Goal: Transaction & Acquisition: Purchase product/service

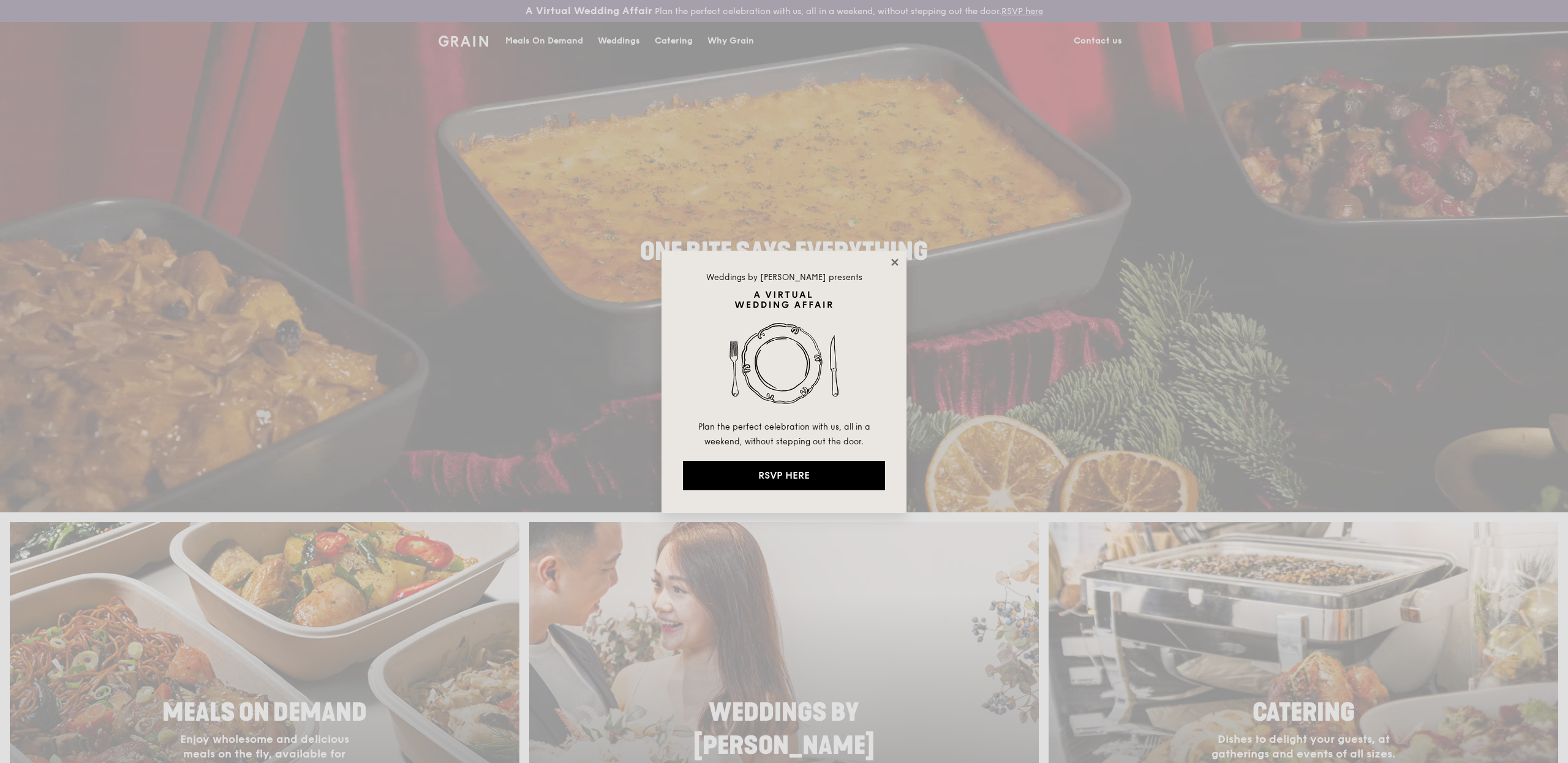
click at [899, 265] on icon at bounding box center [894, 262] width 11 height 11
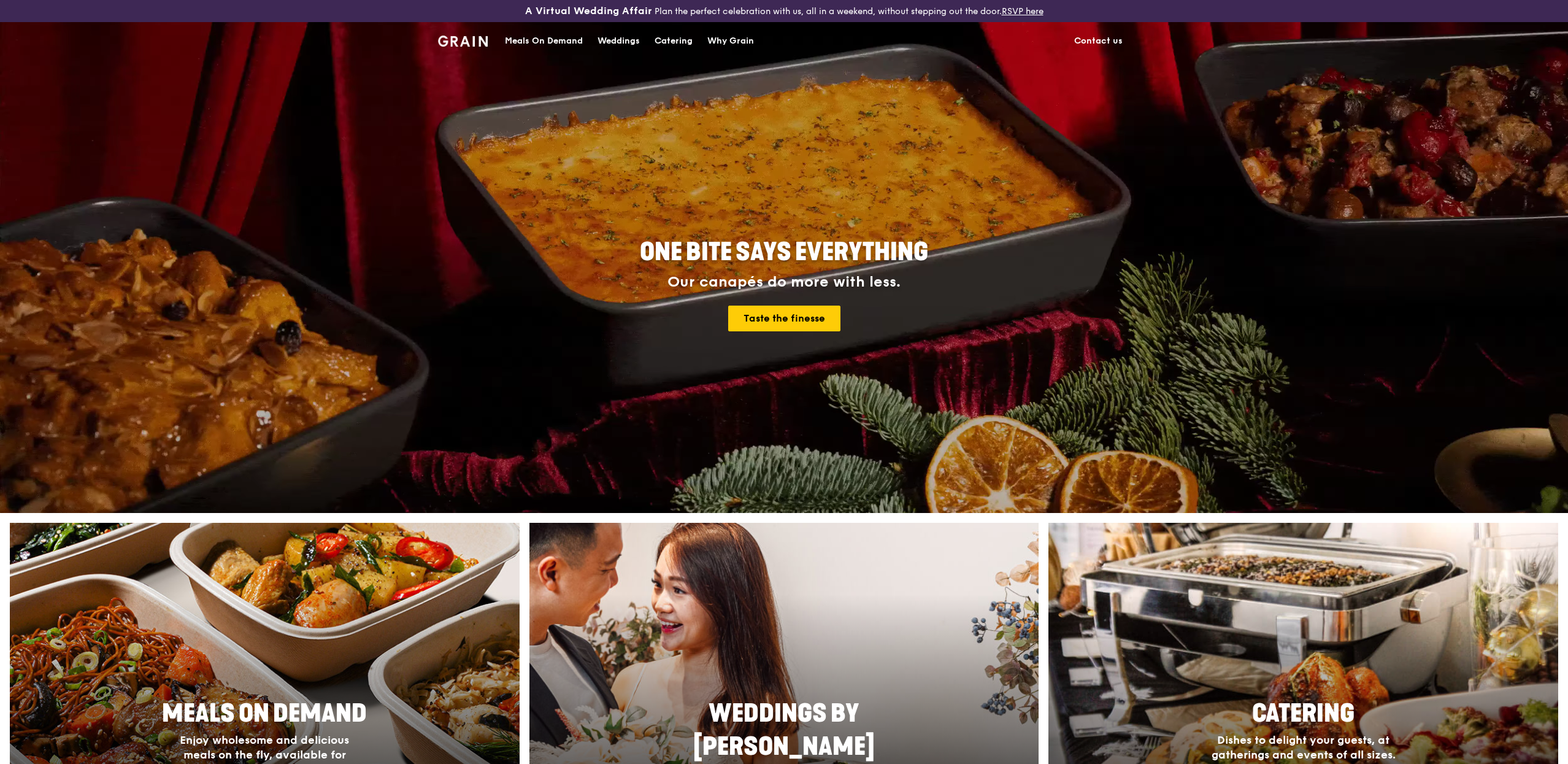
click at [515, 35] on div "Meals On Demand" at bounding box center [544, 40] width 78 height 37
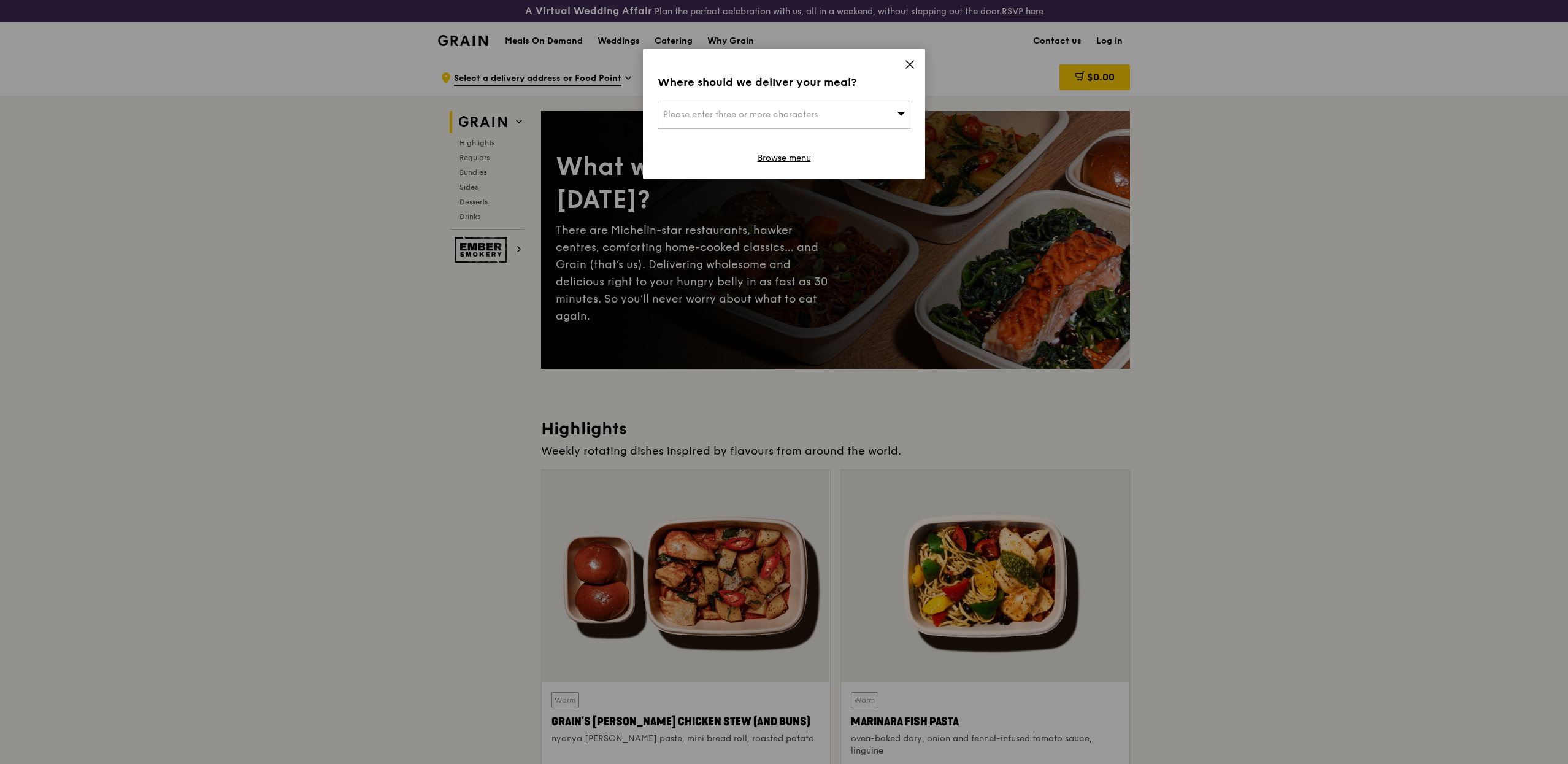
click at [901, 66] on div "Where should we deliver your meal? Please enter three or more characters Browse…" at bounding box center [784, 114] width 282 height 130
click at [912, 71] on span at bounding box center [909, 66] width 11 height 14
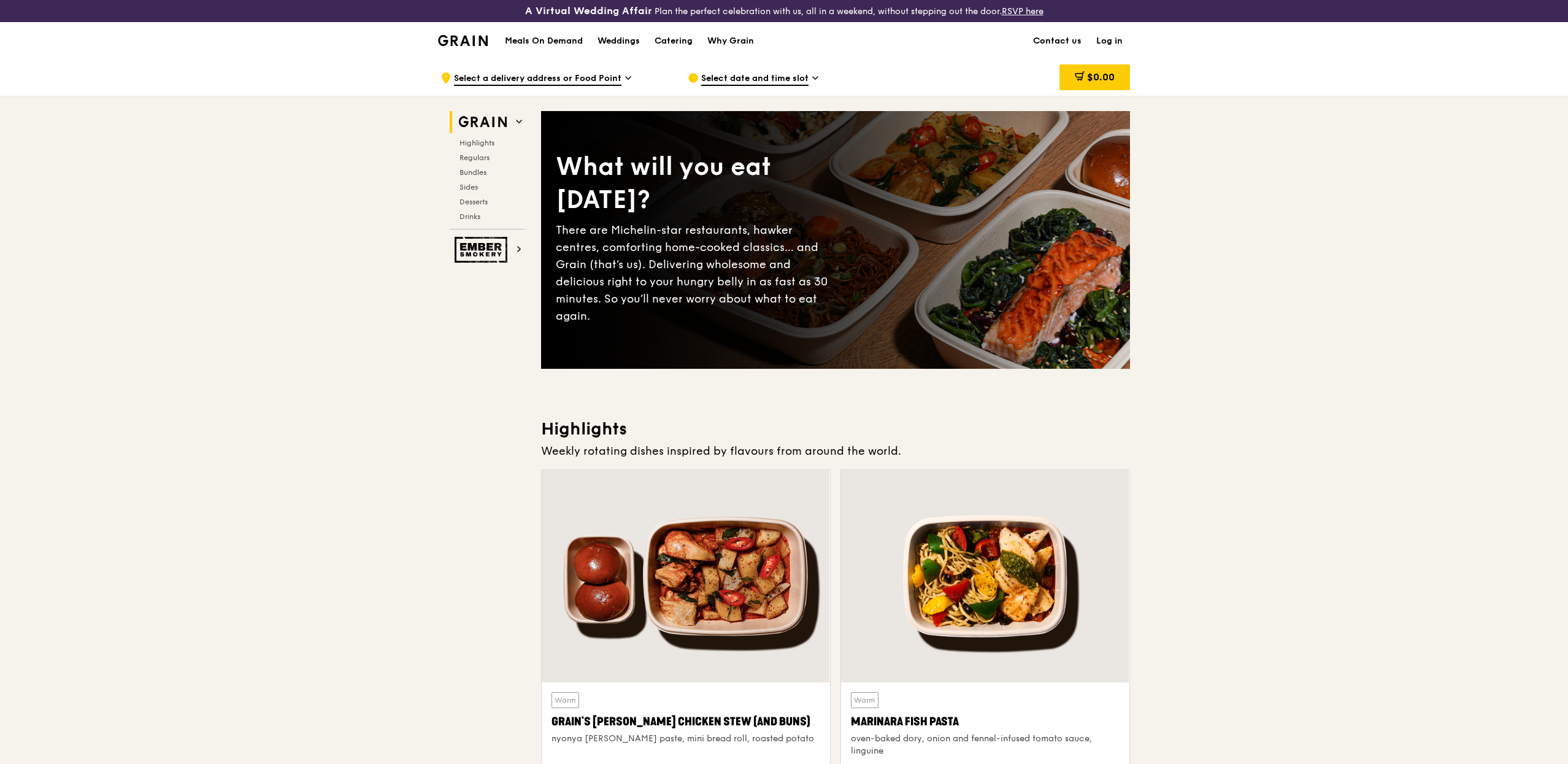
click at [1105, 42] on link "Log in" at bounding box center [1109, 40] width 41 height 37
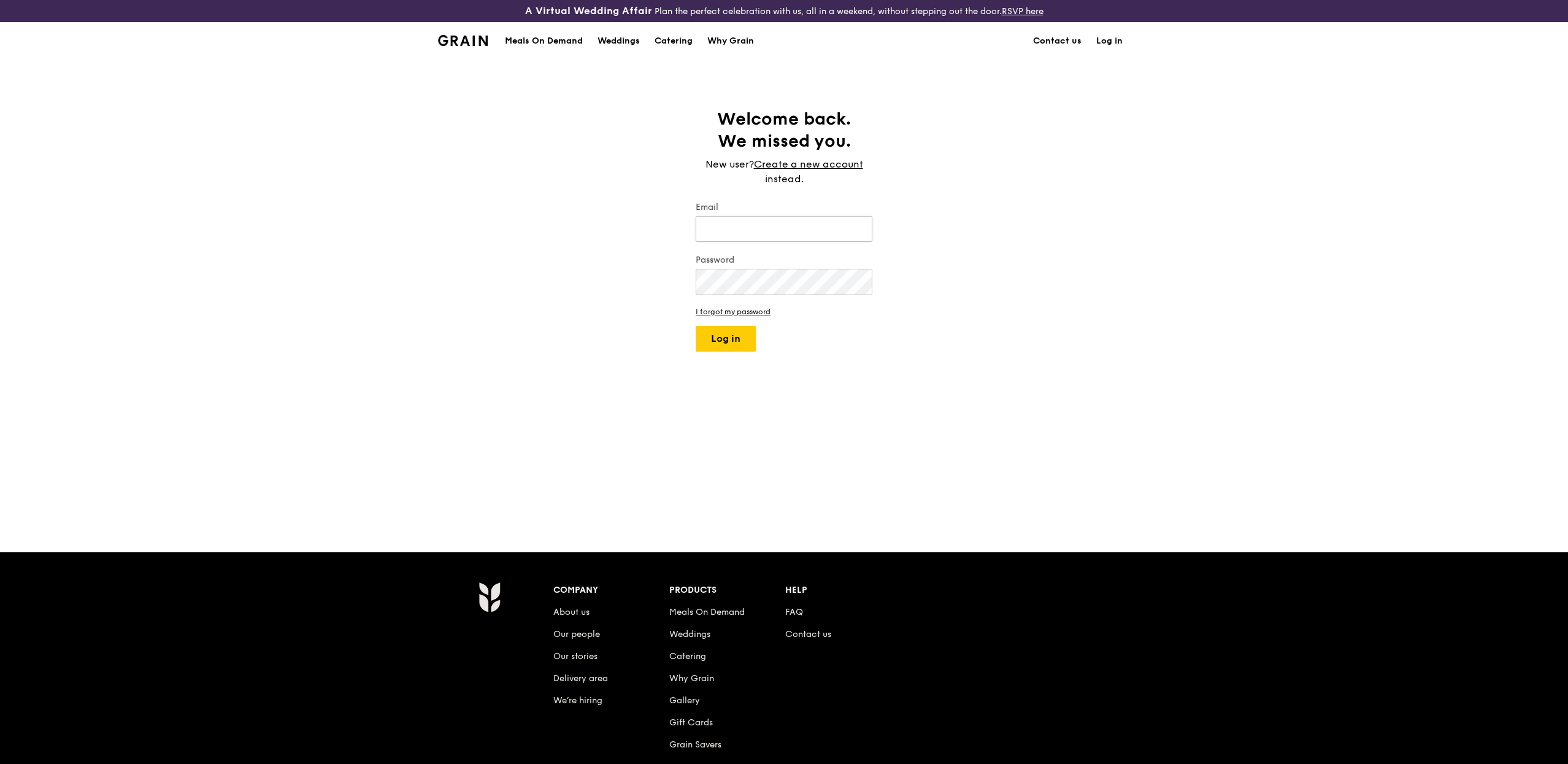
click at [734, 229] on input "Email" at bounding box center [783, 229] width 177 height 26
type input "[PERSON_NAME][EMAIL_ADDRESS][DOMAIN_NAME]"
click at [701, 346] on button "Log in" at bounding box center [725, 339] width 60 height 26
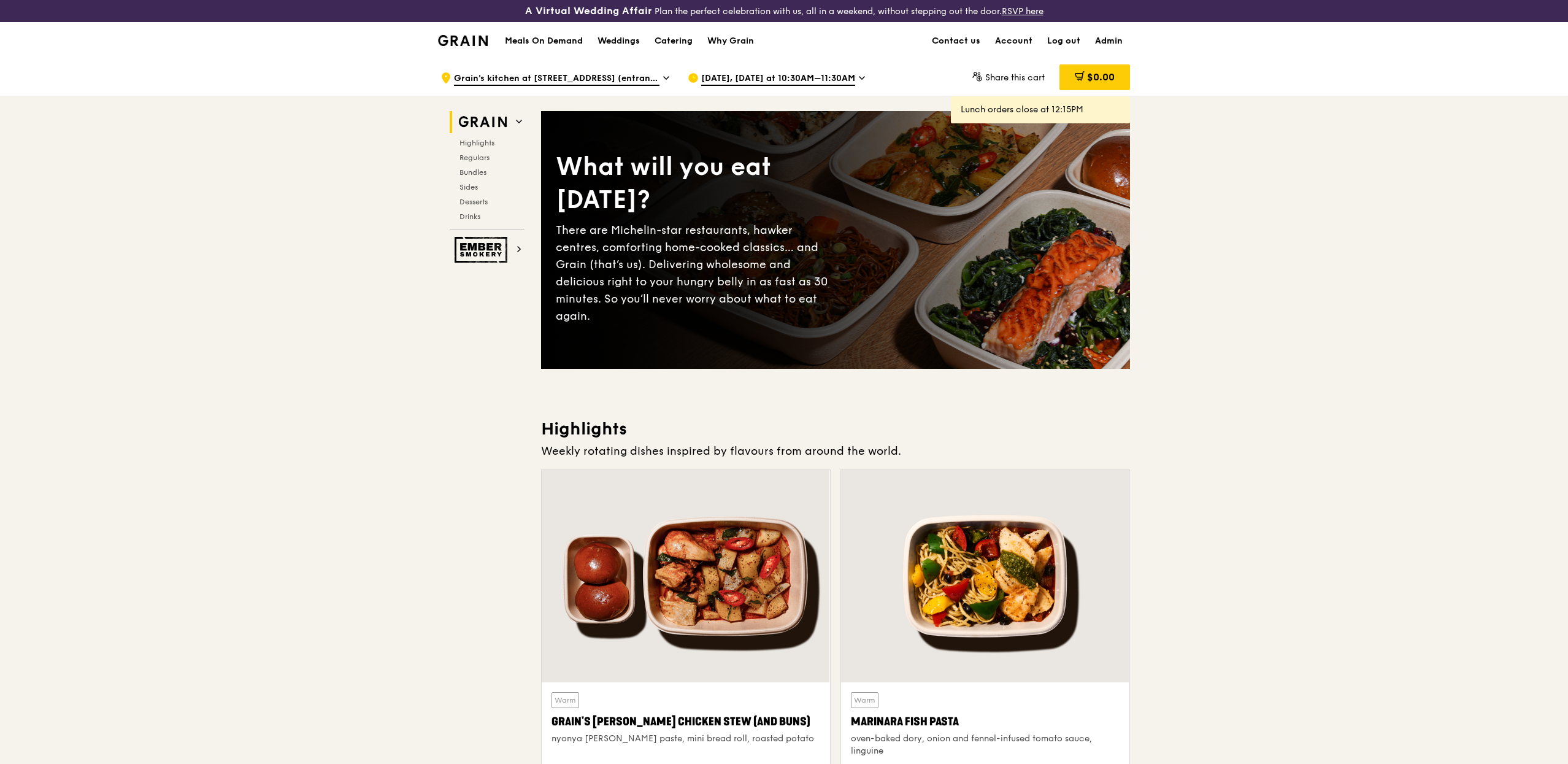
click at [1111, 37] on link "Admin" at bounding box center [1108, 40] width 43 height 37
select select "100"
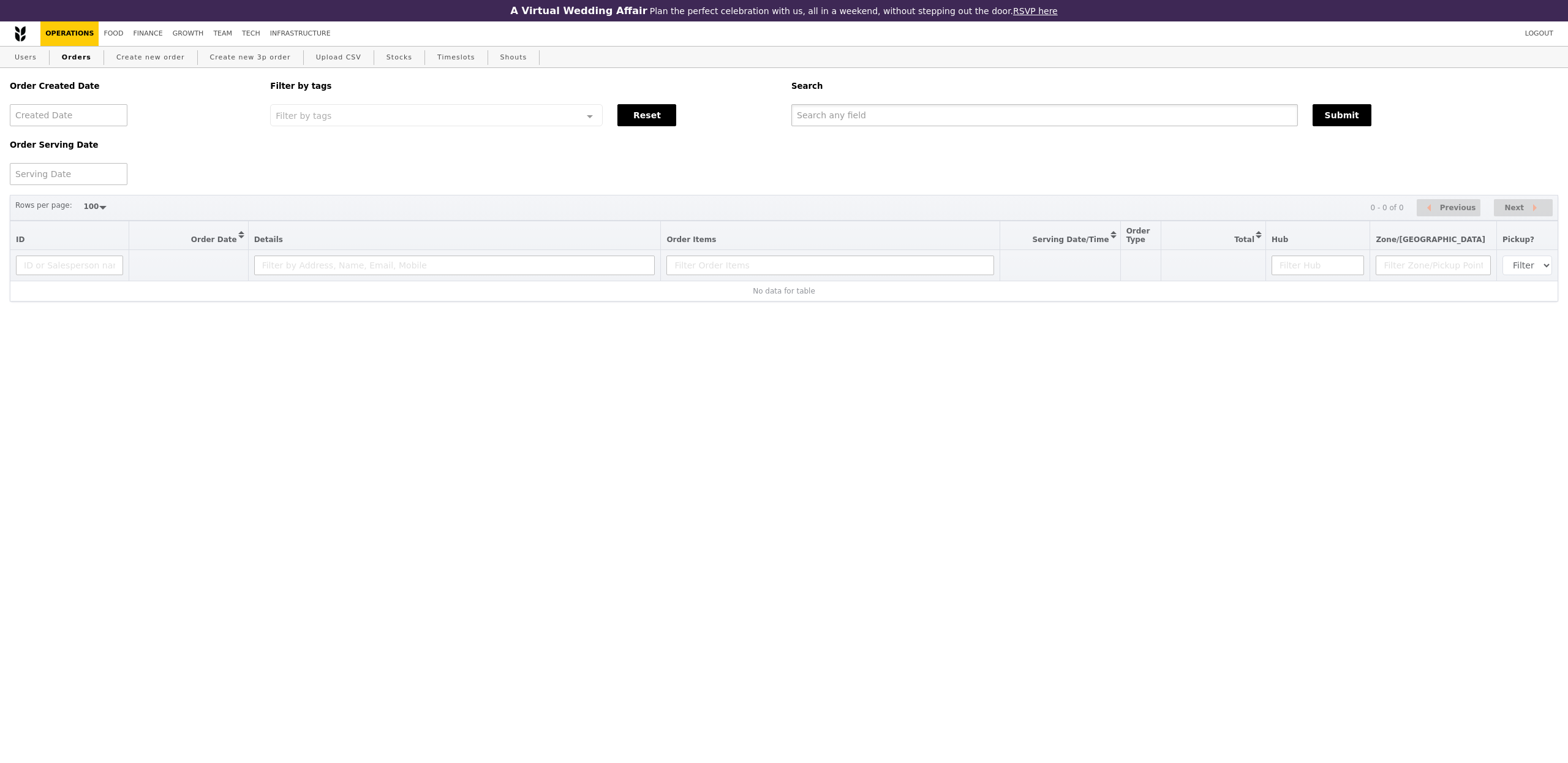
click at [830, 122] on input "text" at bounding box center [1045, 115] width 507 height 22
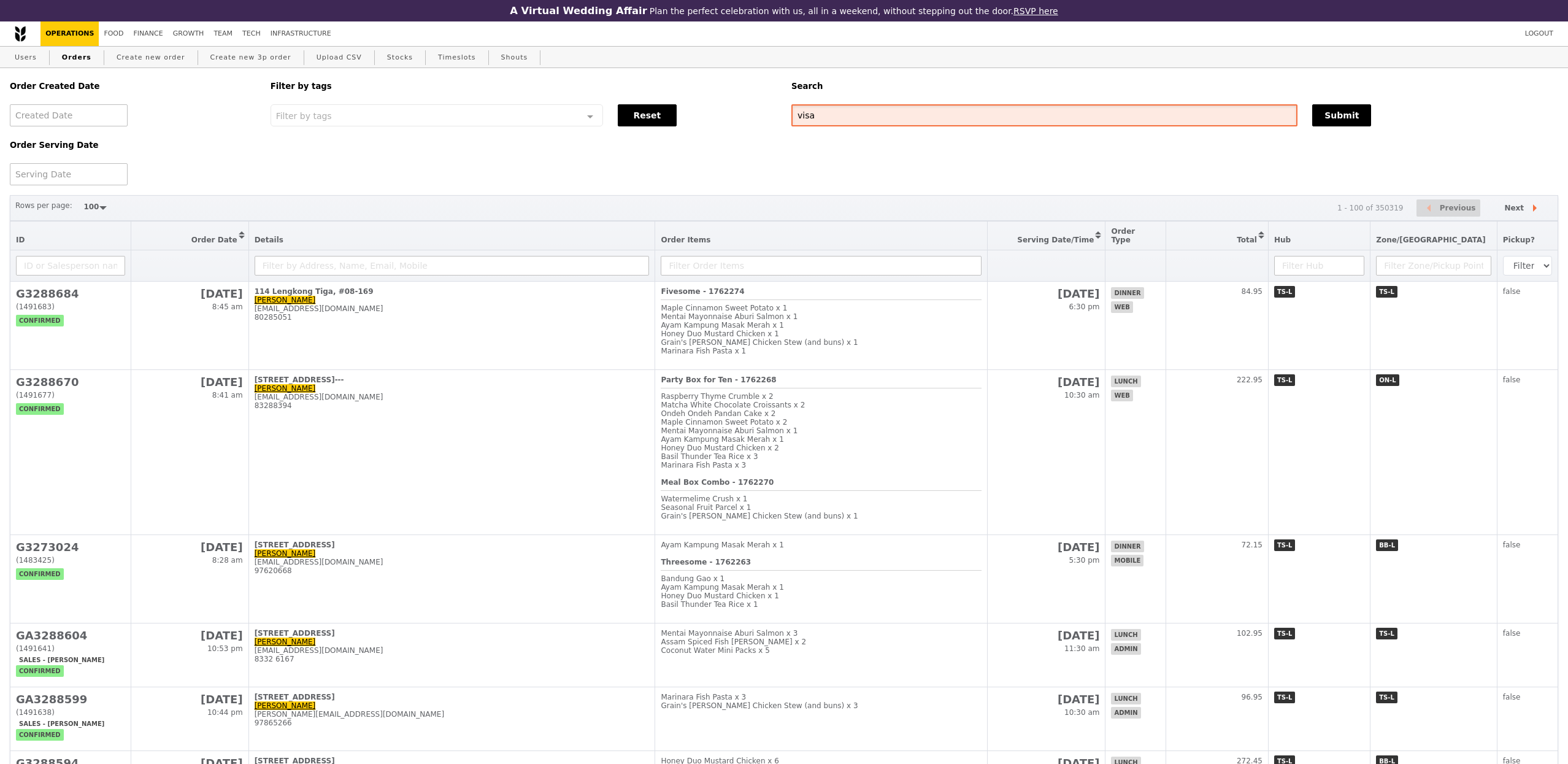
type input "visa"
